Goal: Information Seeking & Learning: Learn about a topic

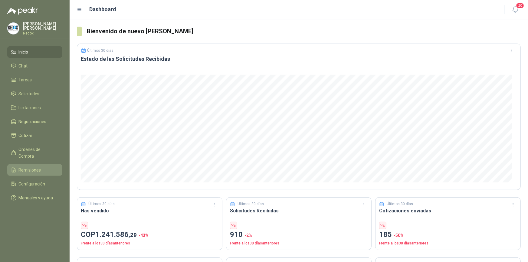
click at [33, 167] on span "Remisiones" at bounding box center [30, 170] width 22 height 7
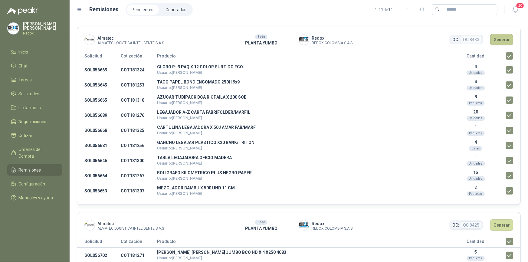
click at [495, 35] on button "Generar" at bounding box center [501, 39] width 23 height 11
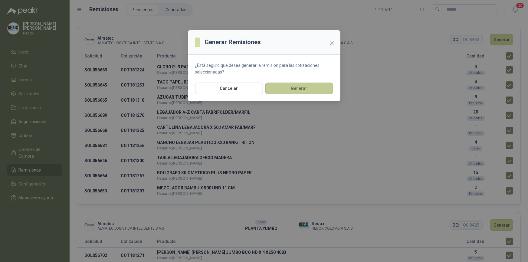
click at [295, 89] on button "Generar" at bounding box center [299, 88] width 68 height 11
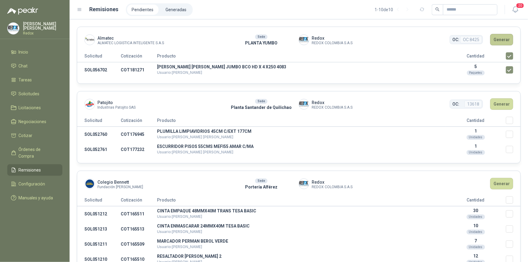
click at [499, 41] on button "Generar" at bounding box center [501, 39] width 23 height 11
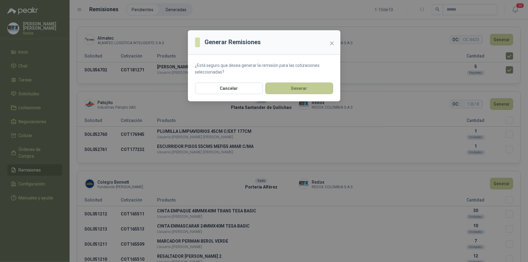
click at [298, 88] on button "Generar" at bounding box center [299, 88] width 68 height 11
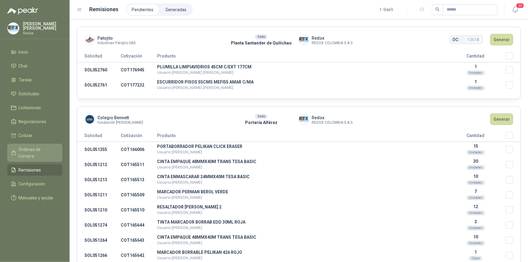
click at [31, 149] on span "Órdenes de Compra" at bounding box center [38, 152] width 38 height 13
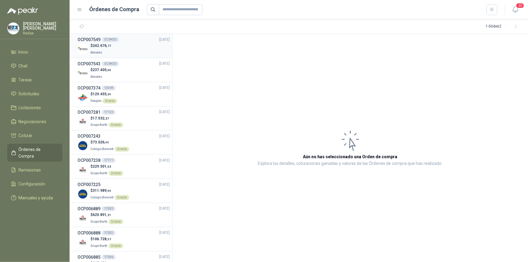
click at [91, 48] on p "$ 242.676 ,77" at bounding box center [100, 46] width 21 height 6
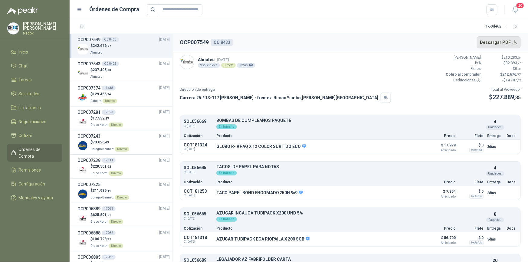
click at [500, 44] on button "Descargar PDF" at bounding box center [499, 42] width 44 height 12
click at [139, 71] on div "$ 237.405 ,00 Almatec" at bounding box center [123, 73] width 92 height 12
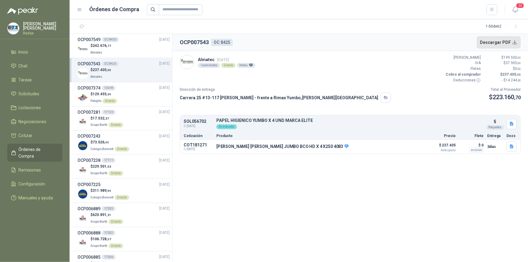
click at [503, 41] on button "Descargar PDF" at bounding box center [499, 42] width 44 height 12
click at [37, 167] on span "Remisiones" at bounding box center [30, 170] width 22 height 7
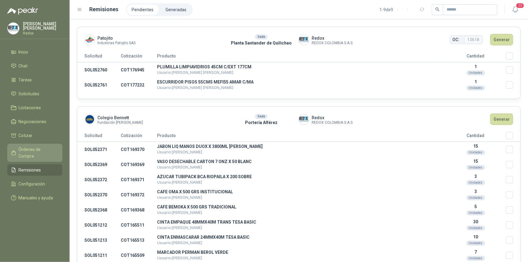
click at [41, 152] on span "Órdenes de Compra" at bounding box center [38, 152] width 38 height 13
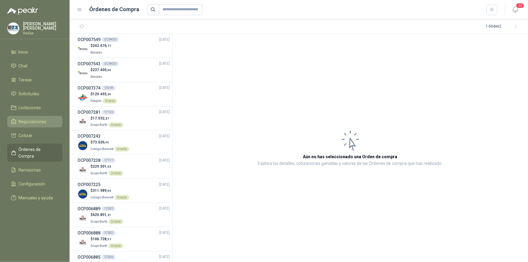
click at [34, 119] on span "Negociaciones" at bounding box center [33, 121] width 28 height 7
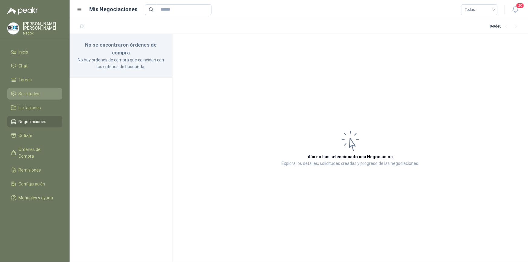
click at [29, 95] on span "Solicitudes" at bounding box center [29, 93] width 21 height 7
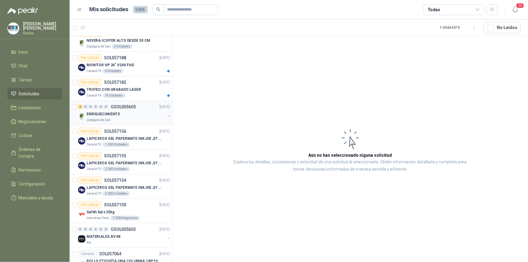
scroll to position [220, 0]
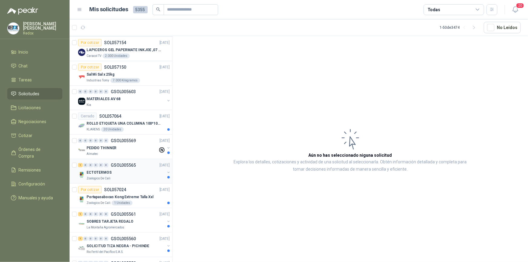
click at [113, 176] on div "Zoologico De Cali" at bounding box center [125, 178] width 78 height 5
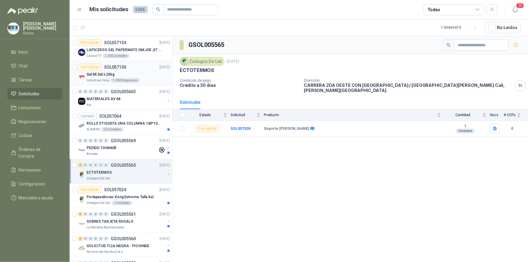
click at [109, 74] on p "Sal Mi Sal x 25kg" at bounding box center [100, 75] width 28 height 6
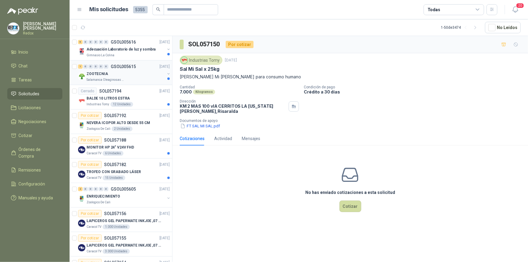
click at [122, 73] on div "ZOOTECNIA" at bounding box center [125, 73] width 78 height 7
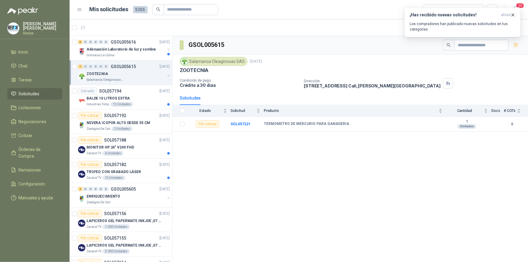
click at [113, 69] on div "1 0 0 0 0 0 GSOL005615 [DATE]" at bounding box center [124, 66] width 93 height 7
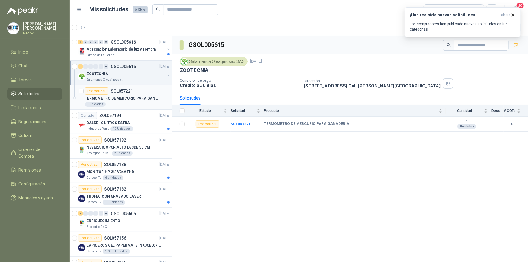
click at [122, 95] on div "TERMOMETRO DE MERCURIO PARA GANADERIA" at bounding box center [127, 98] width 85 height 7
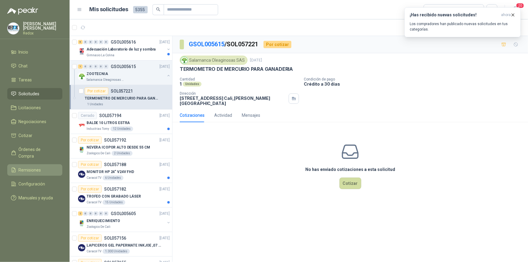
click at [27, 167] on span "Remisiones" at bounding box center [30, 170] width 22 height 7
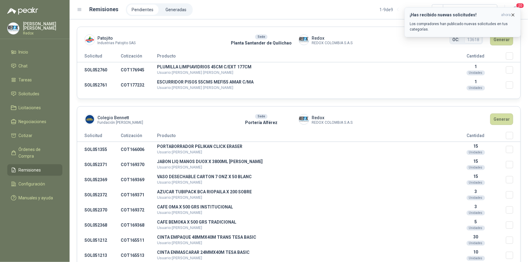
click at [514, 15] on icon "button" at bounding box center [512, 14] width 5 height 5
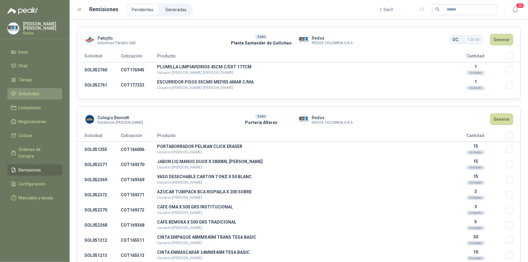
click at [29, 91] on span "Solicitudes" at bounding box center [29, 93] width 21 height 7
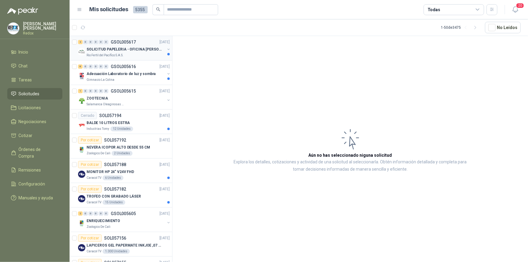
click at [103, 48] on p "SOLICITUD PAPELERIA - OFICINA [PERSON_NAME]" at bounding box center [123, 50] width 75 height 6
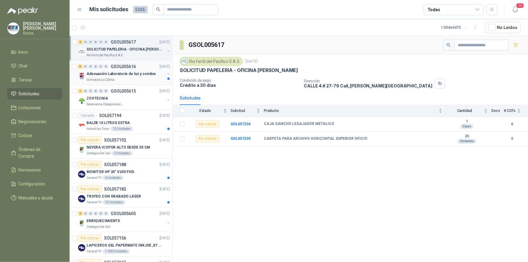
click at [112, 73] on p "Adecuación Laboratorio de luz y sombra" at bounding box center [120, 74] width 69 height 6
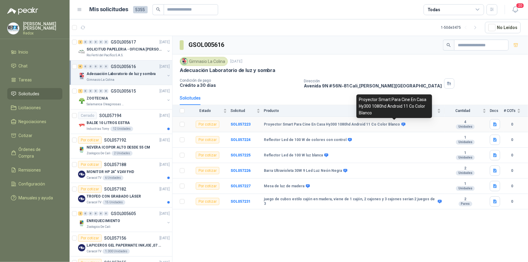
click at [401, 124] on icon at bounding box center [403, 124] width 4 height 4
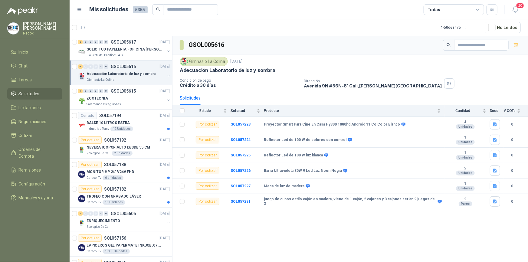
click at [365, 247] on div "GSOL005616 Gimnasio La Colina [DATE] Adecuación Laboratorio de [PERSON_NAME] y …" at bounding box center [349, 150] width 355 height 228
click at [495, 123] on icon "button" at bounding box center [495, 124] width 4 height 4
click at [486, 112] on button "proyector.png" at bounding box center [480, 110] width 32 height 6
click at [493, 139] on icon "button" at bounding box center [494, 139] width 5 height 5
click at [474, 125] on button "reflector colores.png" at bounding box center [473, 126] width 45 height 6
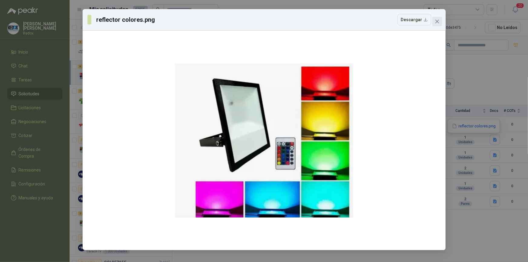
click at [435, 19] on icon "close" at bounding box center [437, 21] width 5 height 5
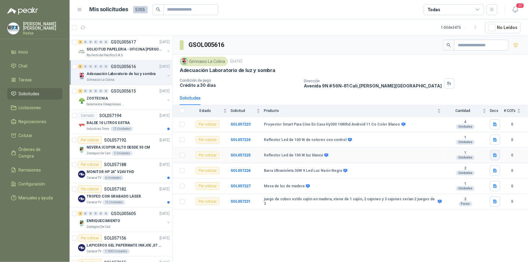
click at [494, 157] on icon "button" at bounding box center [494, 155] width 5 height 5
click at [475, 139] on button "reflector.png" at bounding box center [481, 141] width 30 height 6
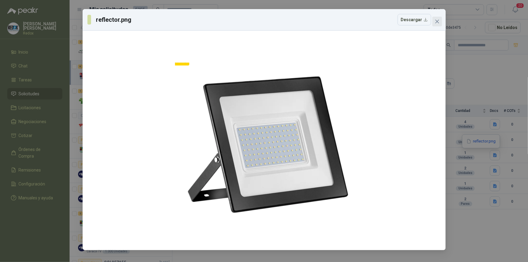
click at [436, 21] on icon "close" at bounding box center [437, 22] width 4 height 4
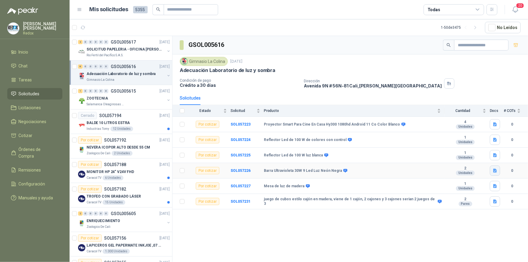
click at [495, 170] on icon "button" at bounding box center [494, 170] width 5 height 5
click at [473, 157] on button "imagen (7).png" at bounding box center [478, 156] width 34 height 6
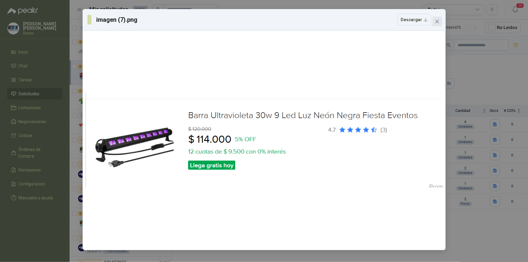
click at [438, 20] on icon "close" at bounding box center [437, 22] width 4 height 4
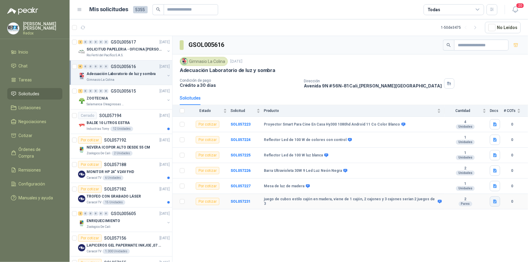
click at [494, 202] on icon "button" at bounding box center [495, 202] width 4 height 4
click at [479, 187] on button "cubos madera.png" at bounding box center [475, 187] width 41 height 6
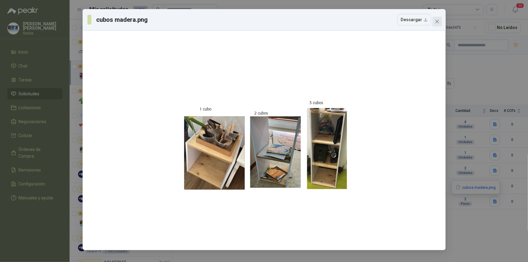
click at [435, 21] on icon "close" at bounding box center [437, 21] width 5 height 5
